Goal: Find specific page/section: Find specific page/section

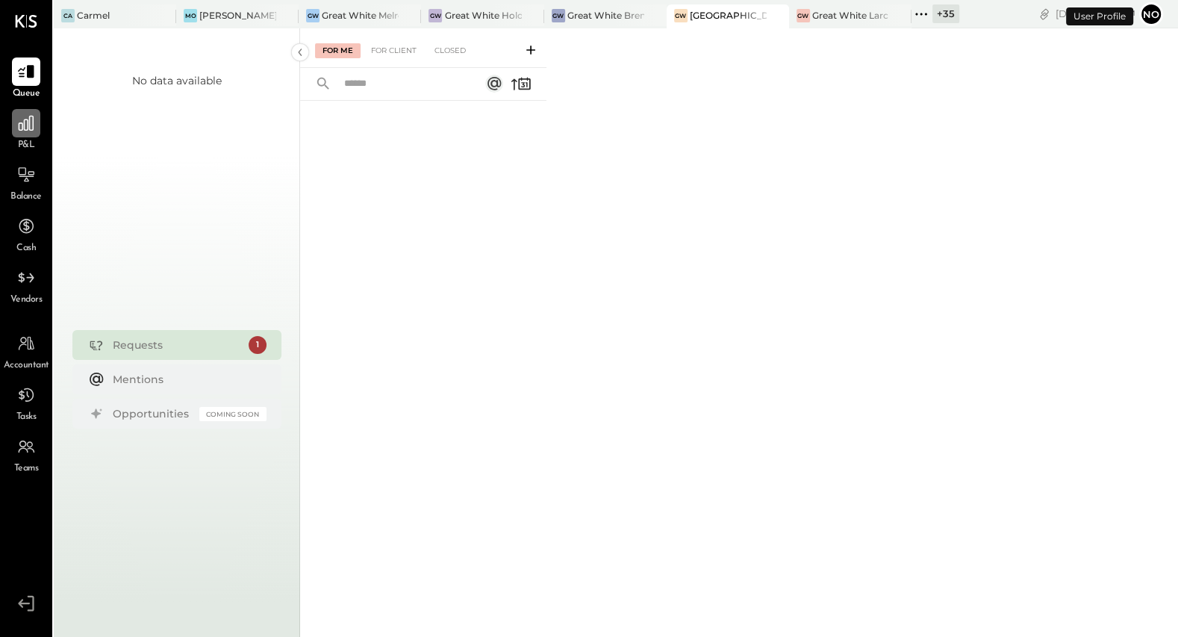
click at [24, 137] on div at bounding box center [26, 123] width 28 height 28
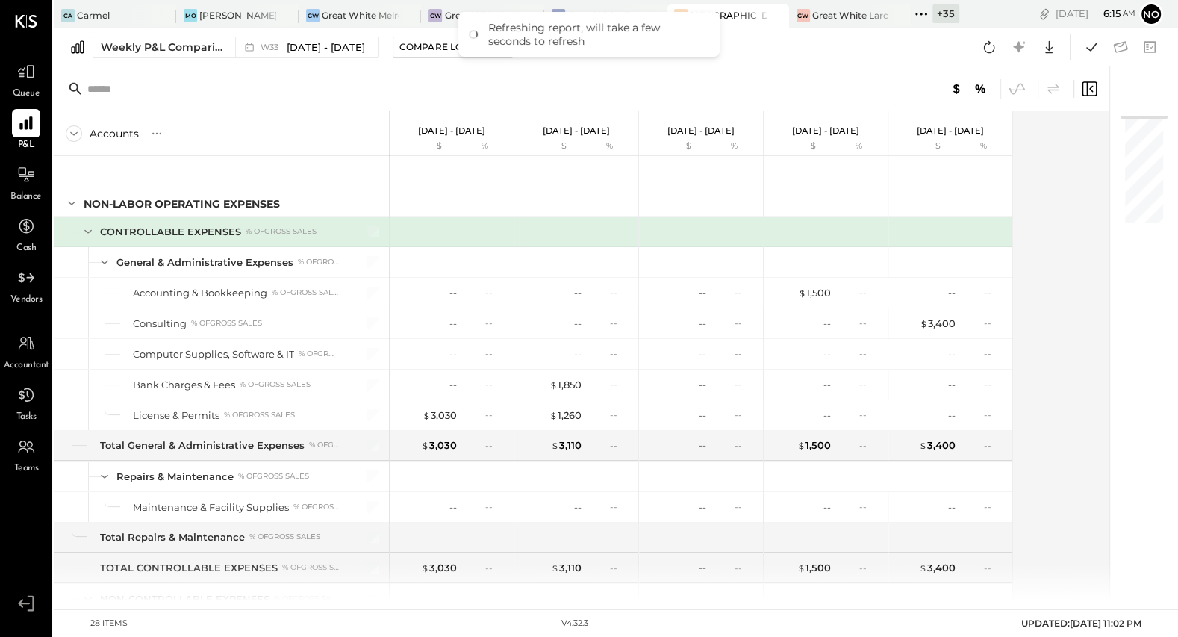
click at [922, 13] on icon at bounding box center [921, 14] width 2 height 2
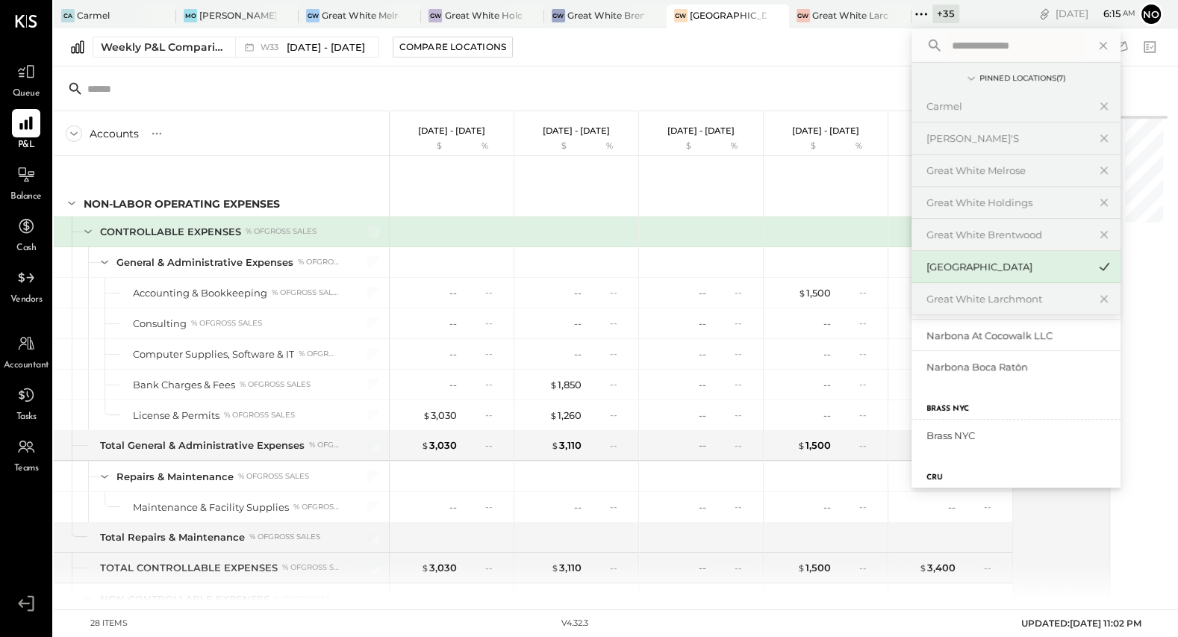
scroll to position [1244, 0]
type input "*"
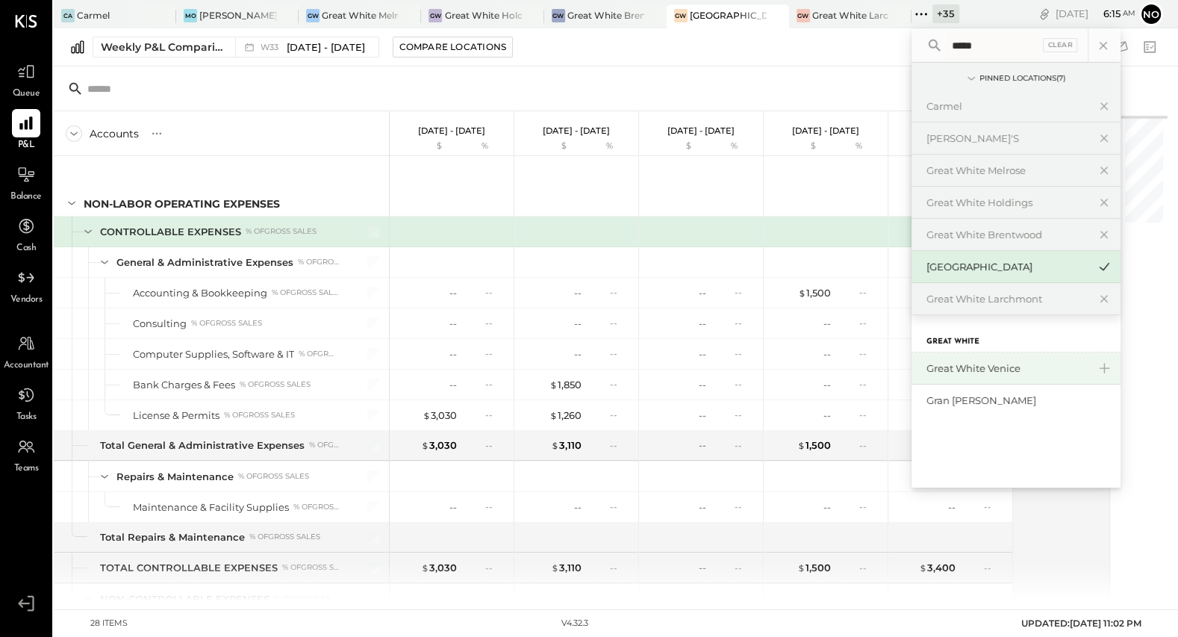
type input "*****"
click at [971, 369] on div "Great White Venice" at bounding box center [1007, 368] width 161 height 14
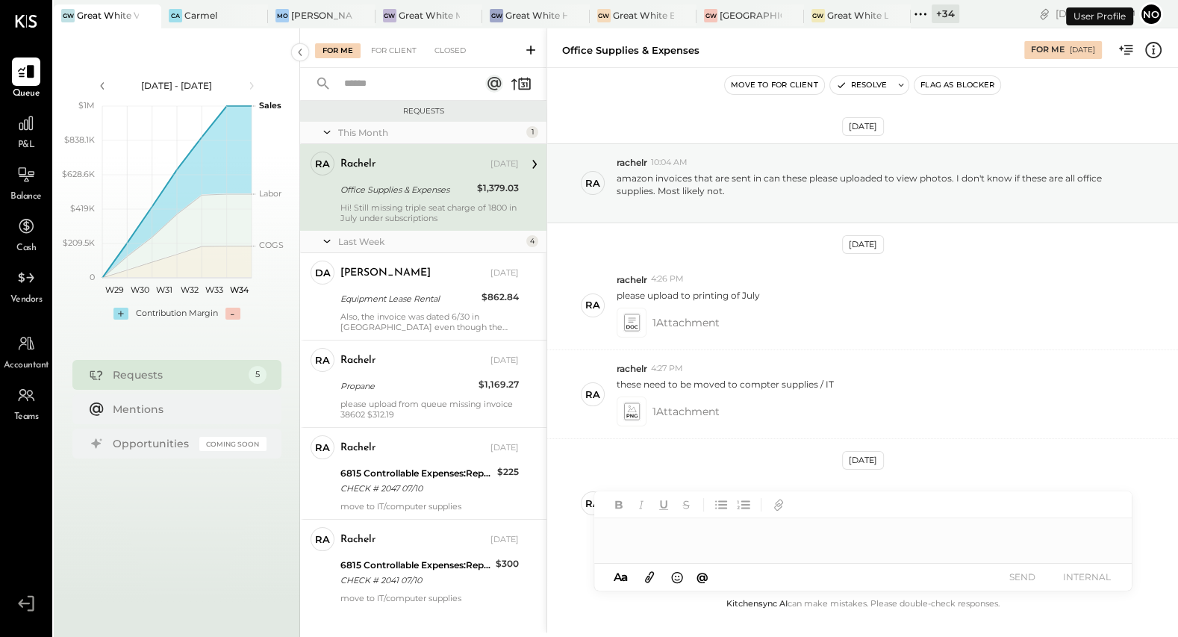
scroll to position [43, 0]
